Goal: Transaction & Acquisition: Purchase product/service

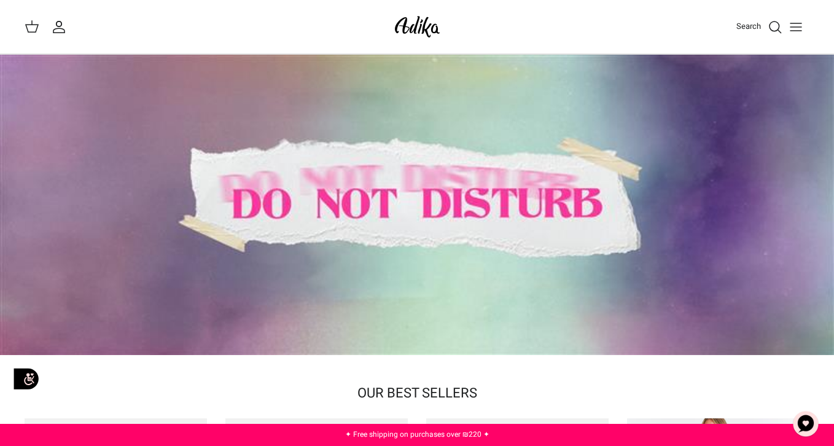
click at [797, 28] on icon "Toggle menu" at bounding box center [796, 27] width 15 height 15
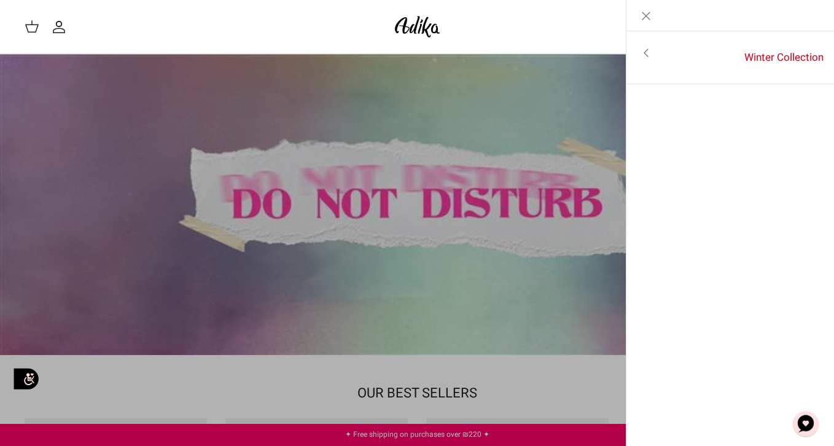
click at [647, 20] on icon "Close" at bounding box center [646, 16] width 15 height 15
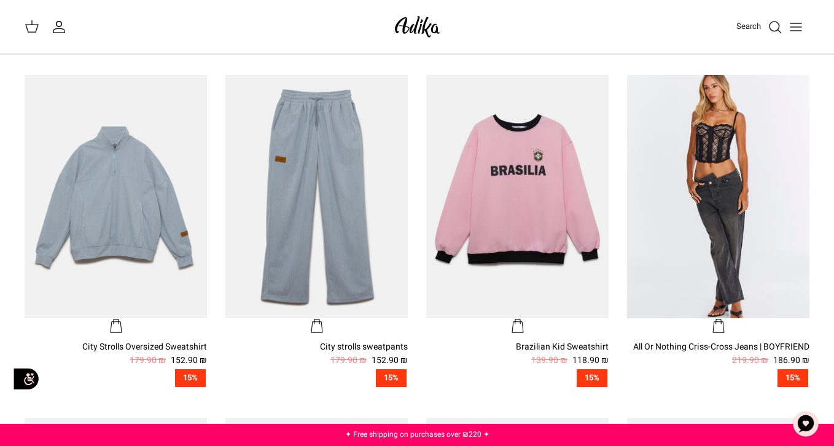
scroll to position [180, 0]
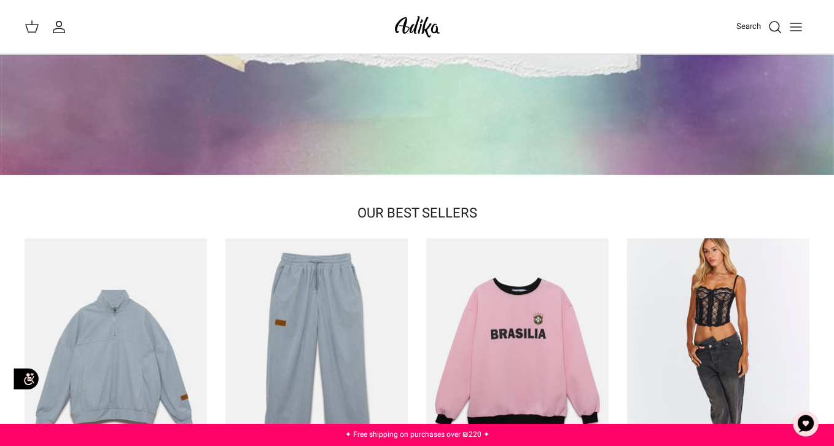
click at [802, 28] on icon "Toggle menu" at bounding box center [796, 27] width 15 height 15
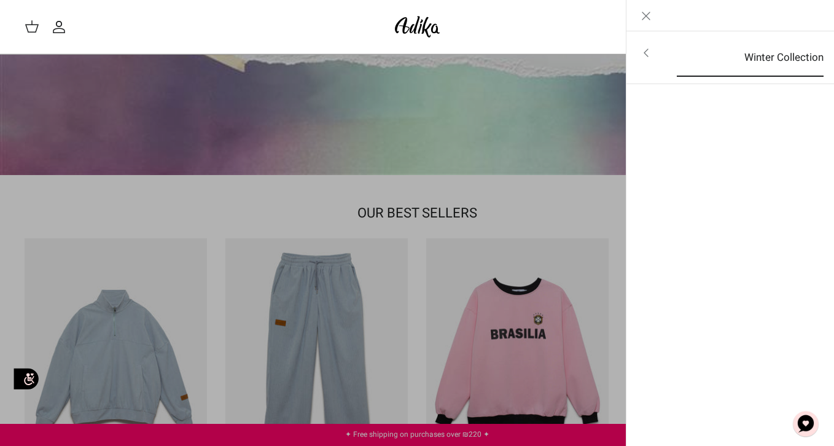
click at [775, 57] on font "Winter Collection" at bounding box center [784, 57] width 79 height 15
click at [762, 52] on font "For all items" at bounding box center [787, 53] width 57 height 15
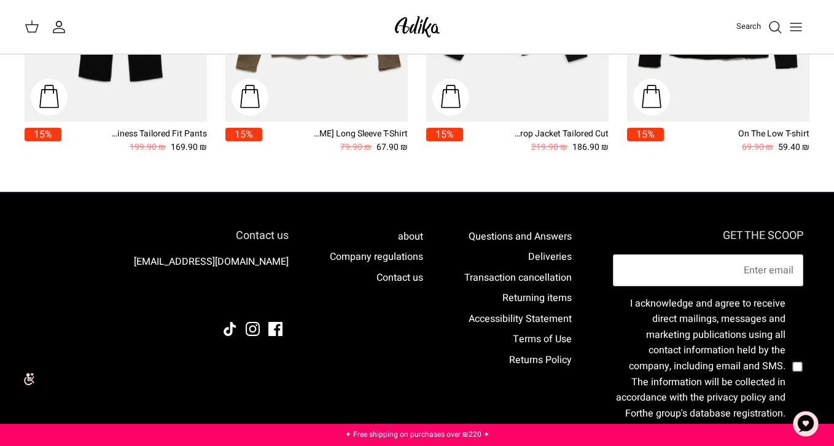
scroll to position [1586, 0]
